Goal: Task Accomplishment & Management: Use online tool/utility

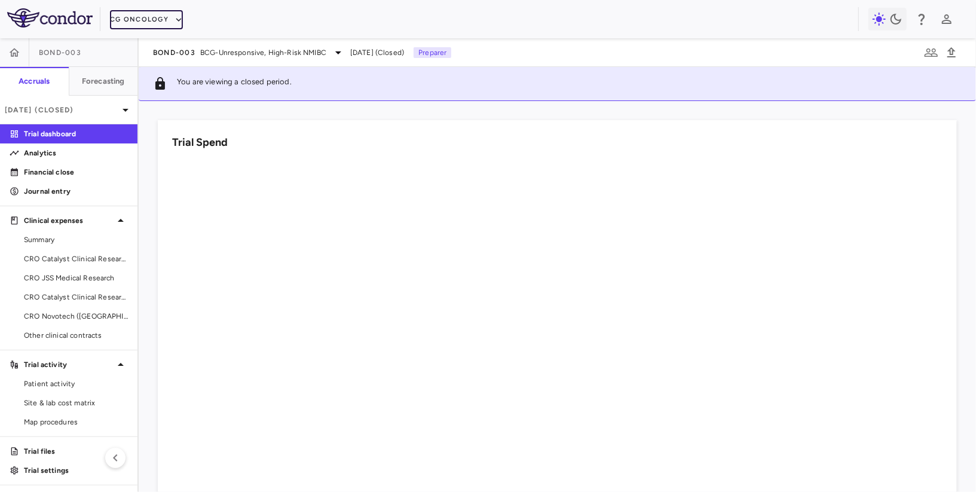
click at [146, 17] on button "CG Oncology" at bounding box center [146, 19] width 73 height 19
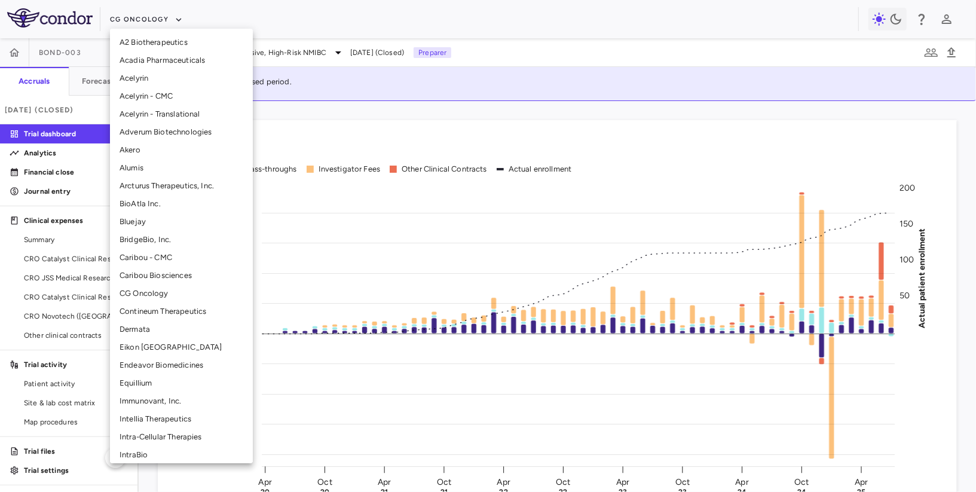
click at [144, 417] on li "Intellia Therapeutics" at bounding box center [181, 419] width 143 height 18
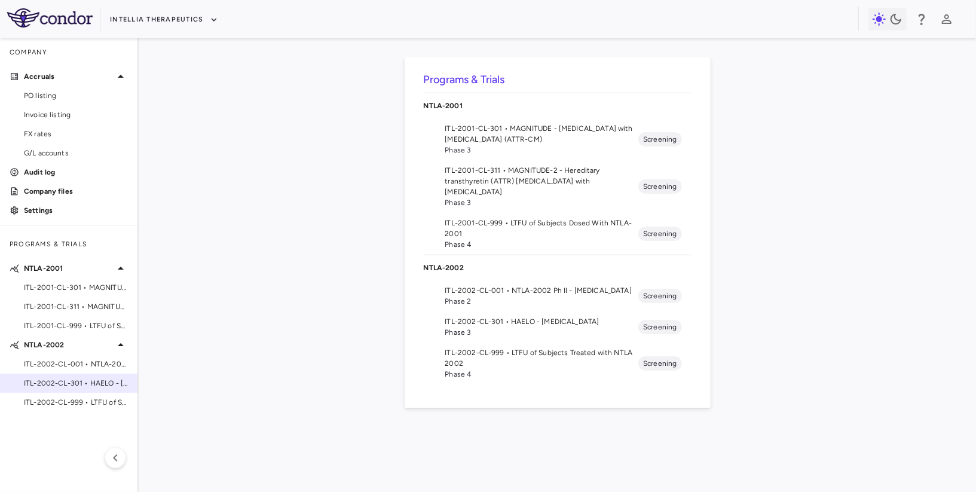
click at [85, 379] on span "ITL-2002-CL-301 • HAELO - [MEDICAL_DATA]" at bounding box center [76, 383] width 104 height 11
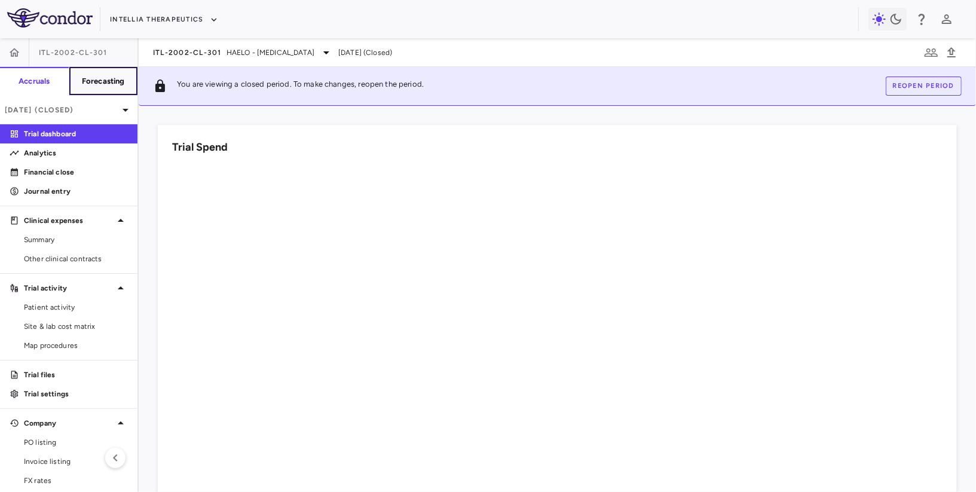
click at [100, 83] on h6 "Forecasting" at bounding box center [103, 81] width 43 height 11
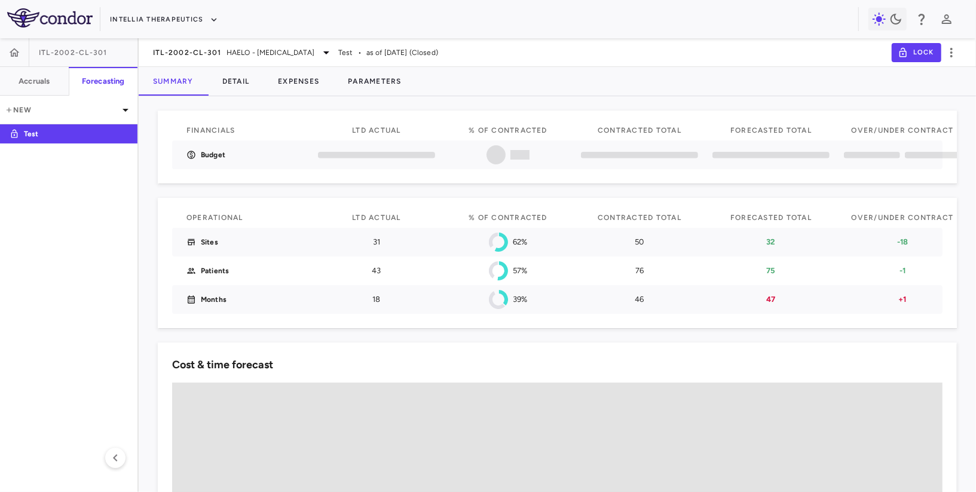
scroll to position [16, 0]
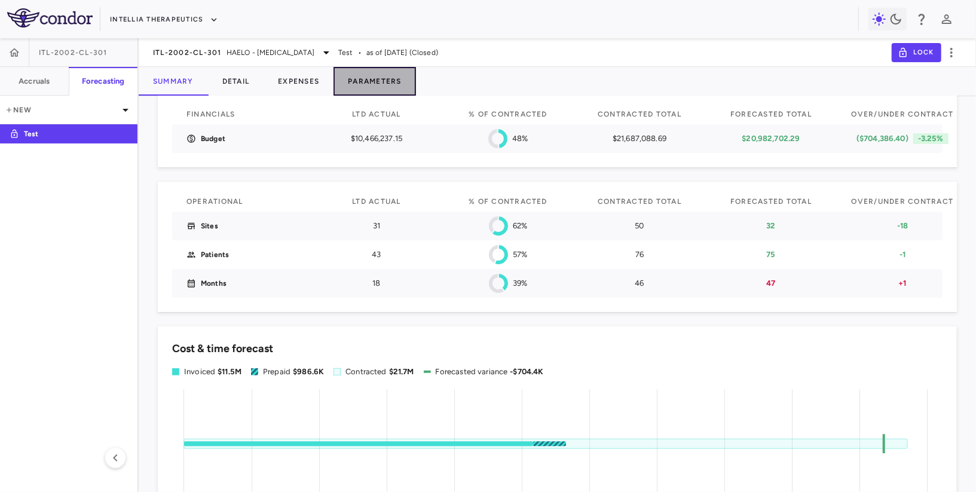
click at [387, 69] on button "Parameters" at bounding box center [374, 81] width 82 height 29
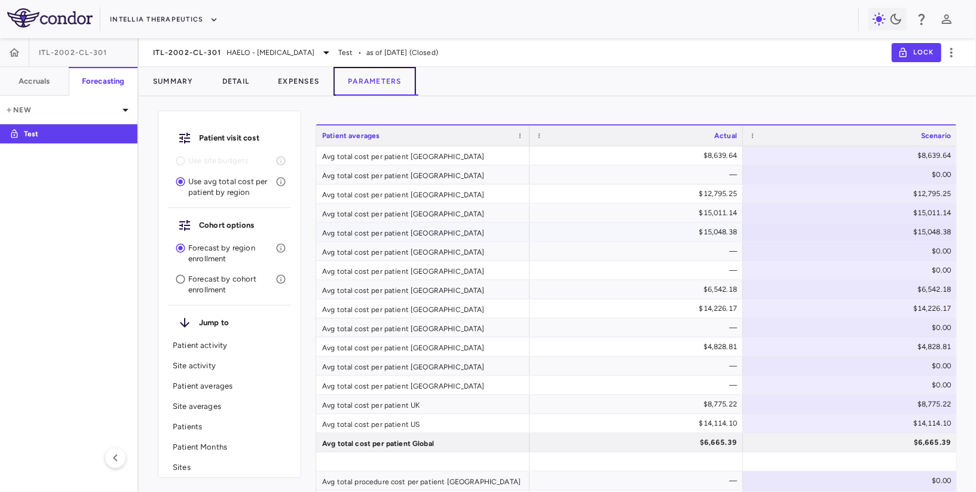
scroll to position [870, 0]
